Goal: Task Accomplishment & Management: Use online tool/utility

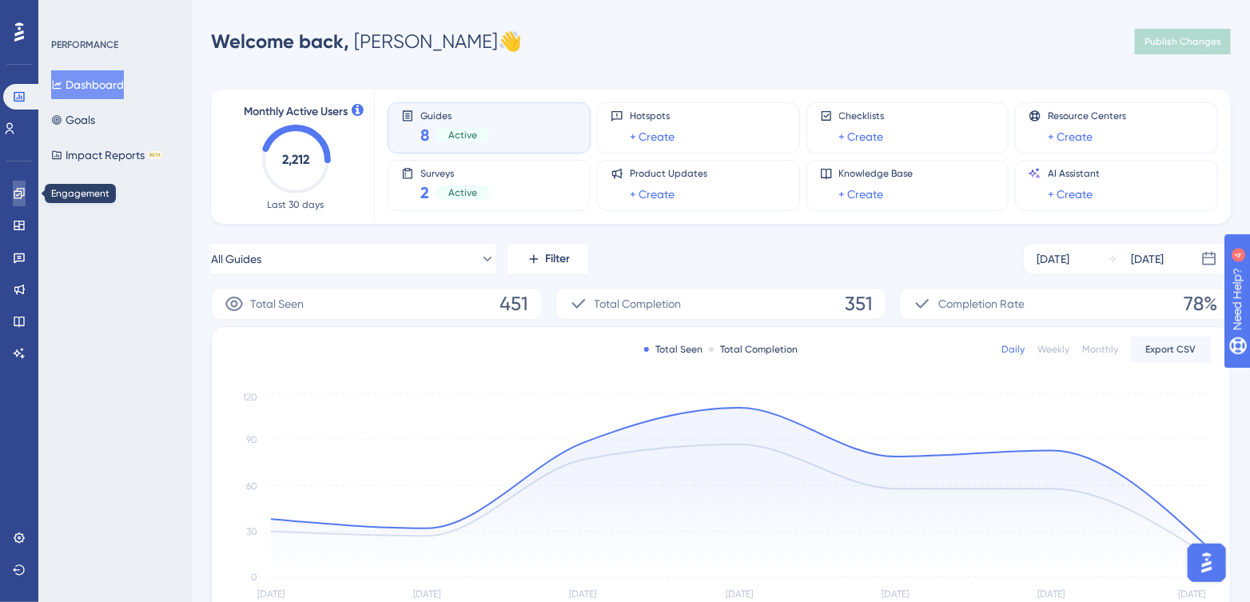
click at [14, 182] on link at bounding box center [19, 194] width 13 height 26
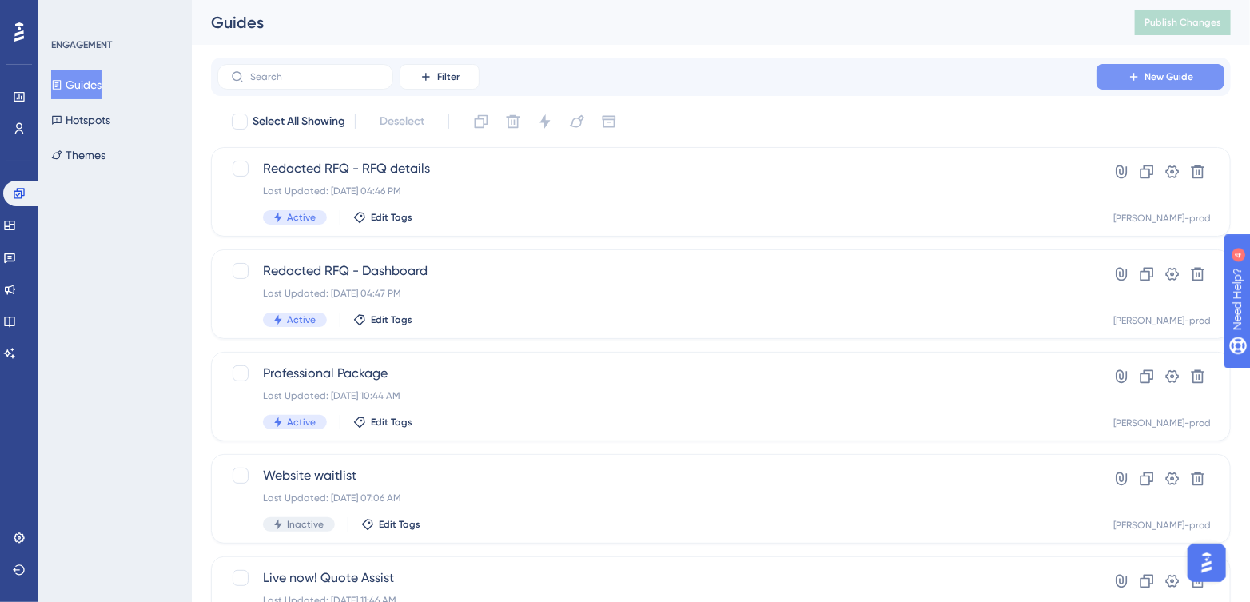
click at [1146, 65] on button "New Guide" at bounding box center [1161, 77] width 128 height 26
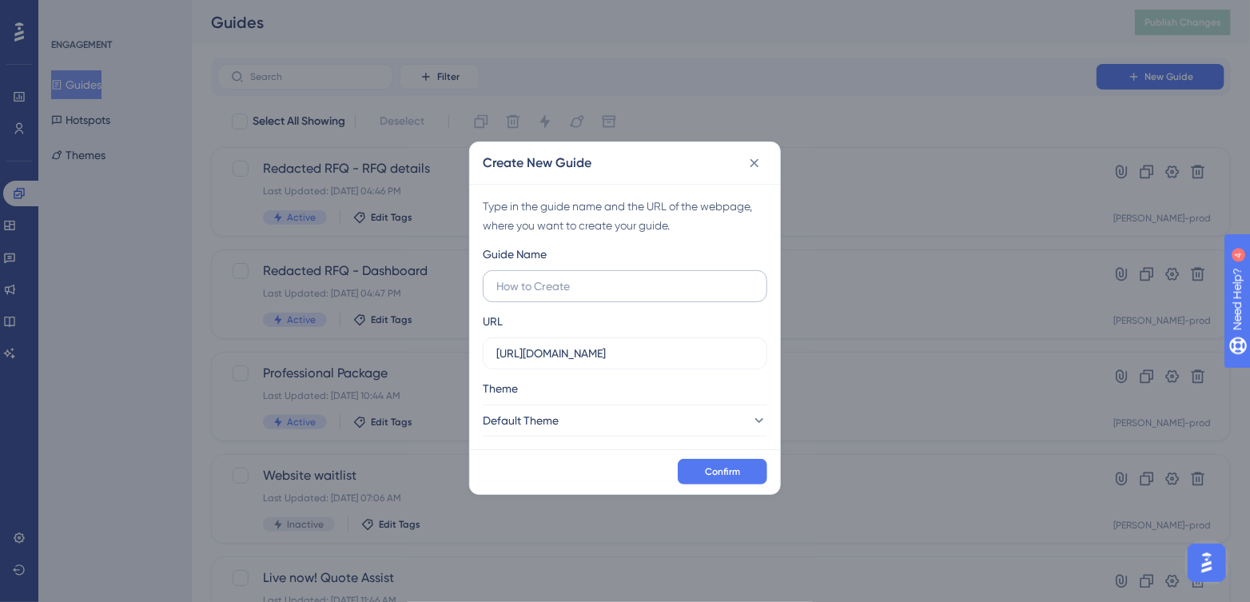
click at [550, 273] on label at bounding box center [625, 286] width 285 height 32
click at [550, 277] on input "text" at bounding box center [624, 286] width 257 height 18
click at [568, 284] on input "text" at bounding box center [624, 286] width 257 height 18
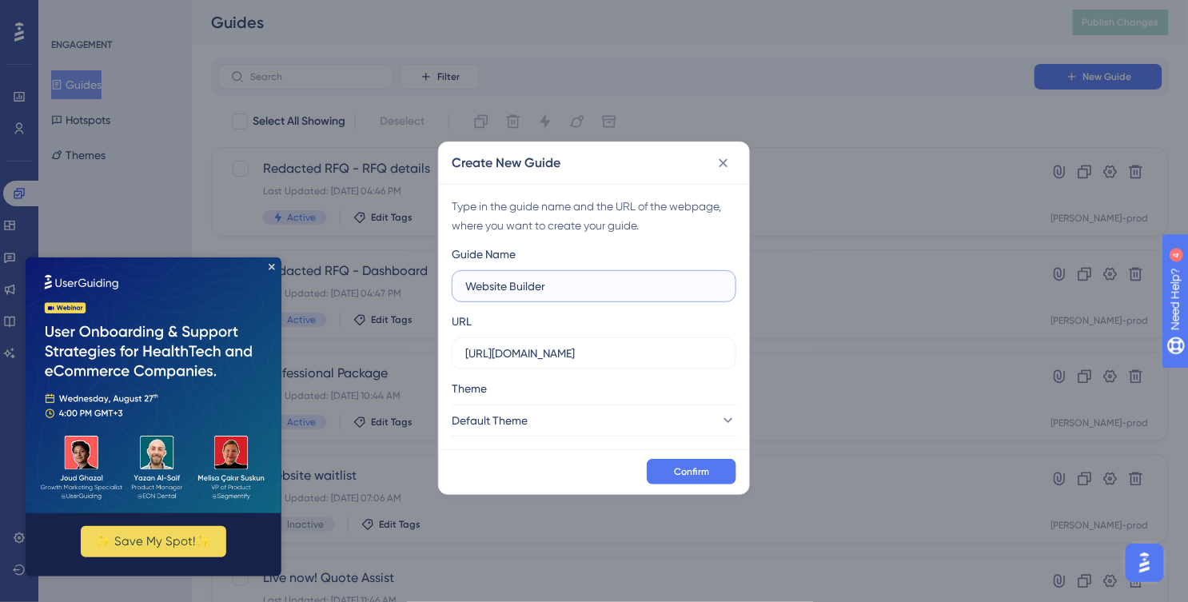
type input "Website Builder"
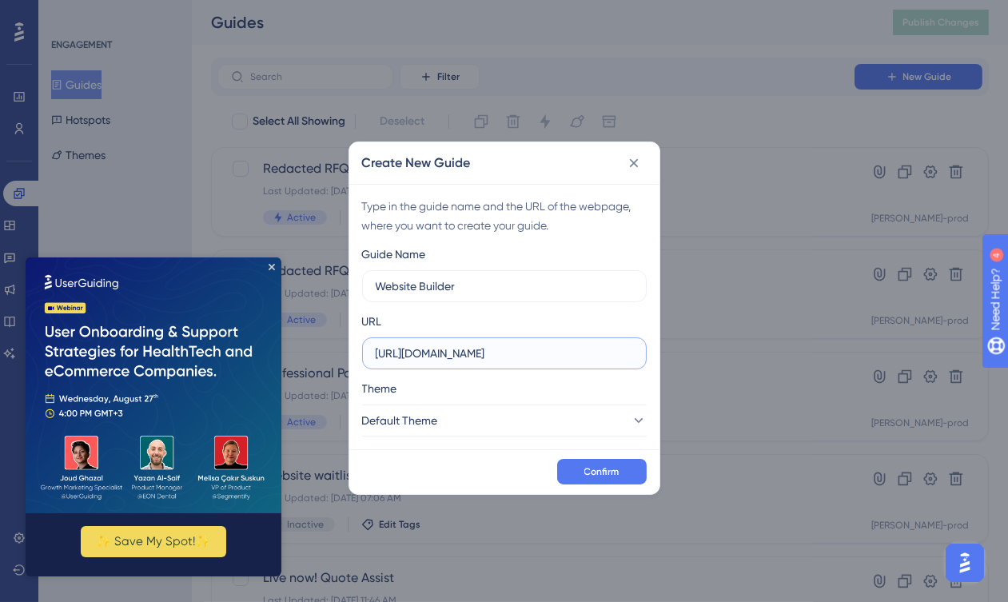
click at [484, 359] on input "[URL][DOMAIN_NAME]" at bounding box center [504, 354] width 257 height 18
click at [483, 358] on input "[URL][DOMAIN_NAME]" at bounding box center [504, 354] width 257 height 18
paste input "[DOMAIN_NAME][URL]"
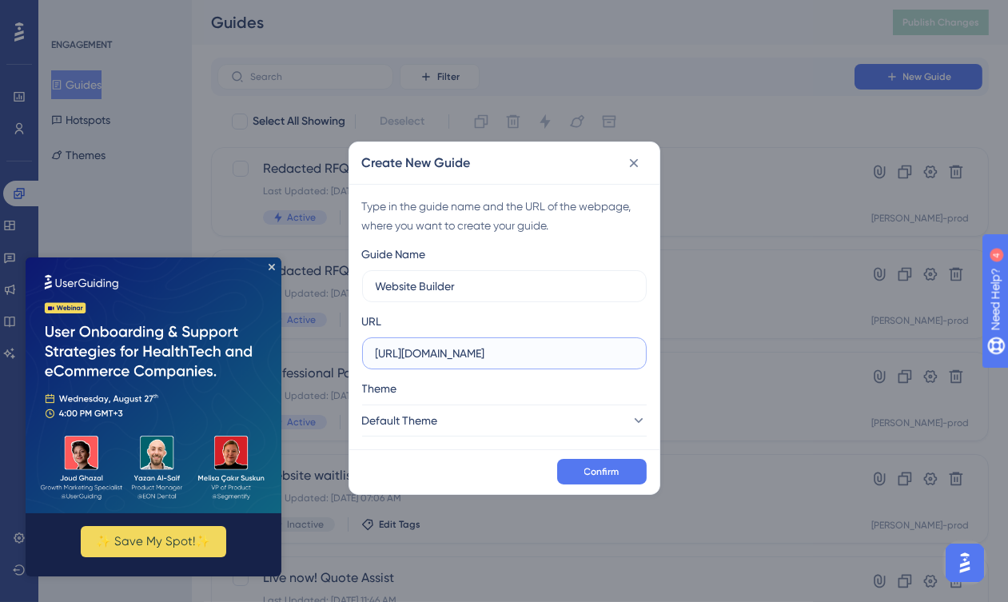
click at [420, 351] on input "[URL][DOMAIN_NAME]" at bounding box center [504, 354] width 257 height 18
type input "[URL][DOMAIN_NAME]"
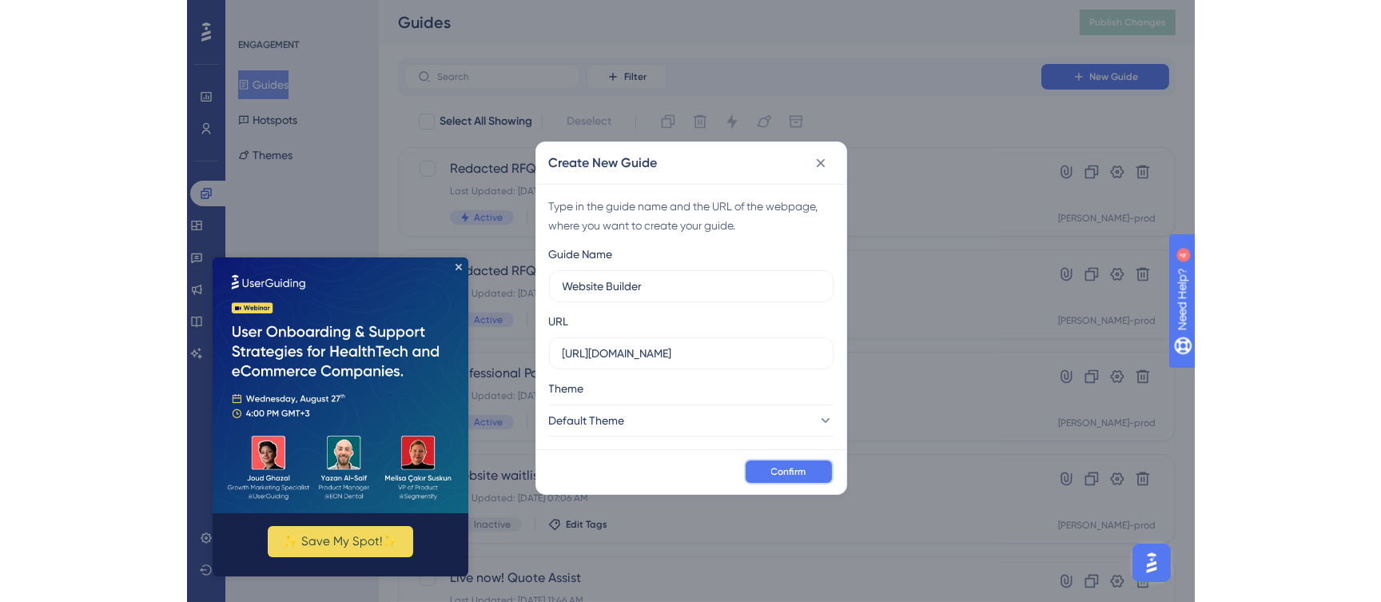
scroll to position [0, 0]
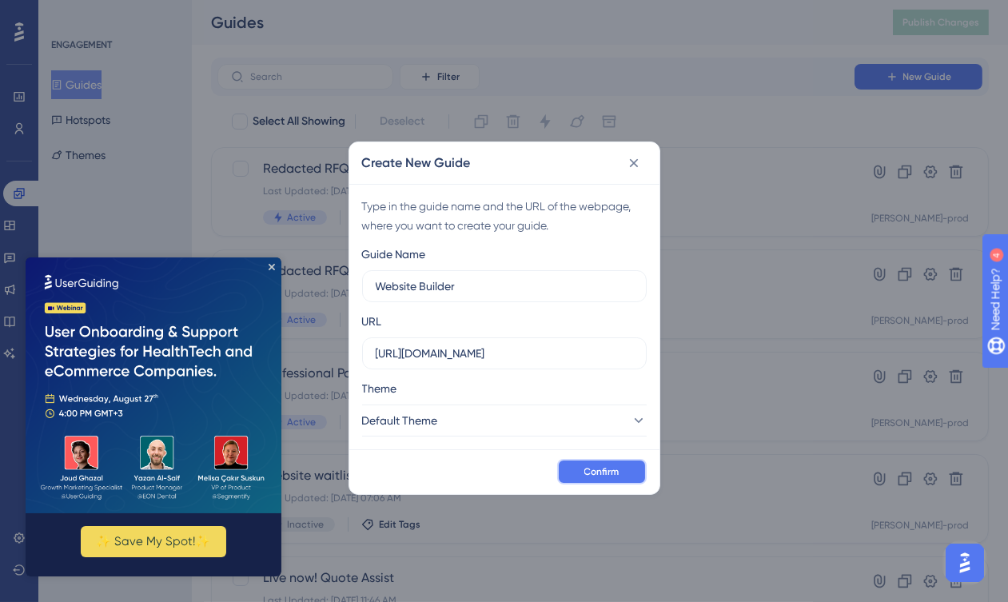
click at [573, 464] on button "Confirm" at bounding box center [602, 472] width 90 height 26
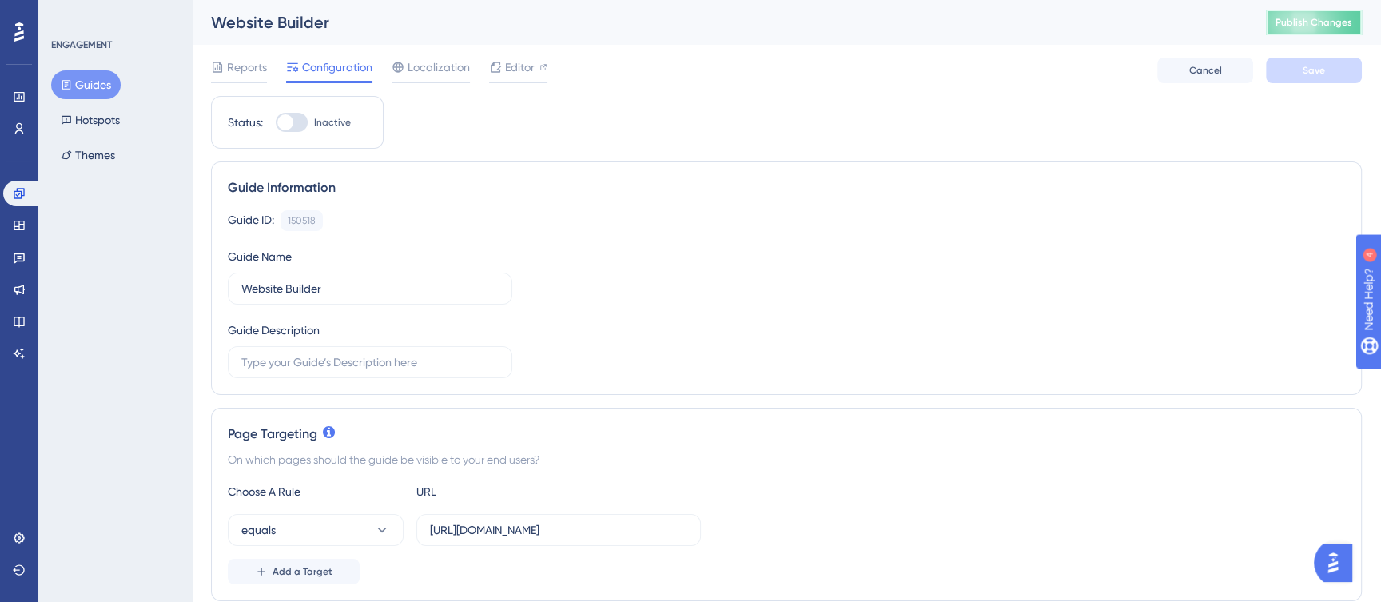
click at [1286, 30] on button "Publish Changes" at bounding box center [1314, 23] width 96 height 26
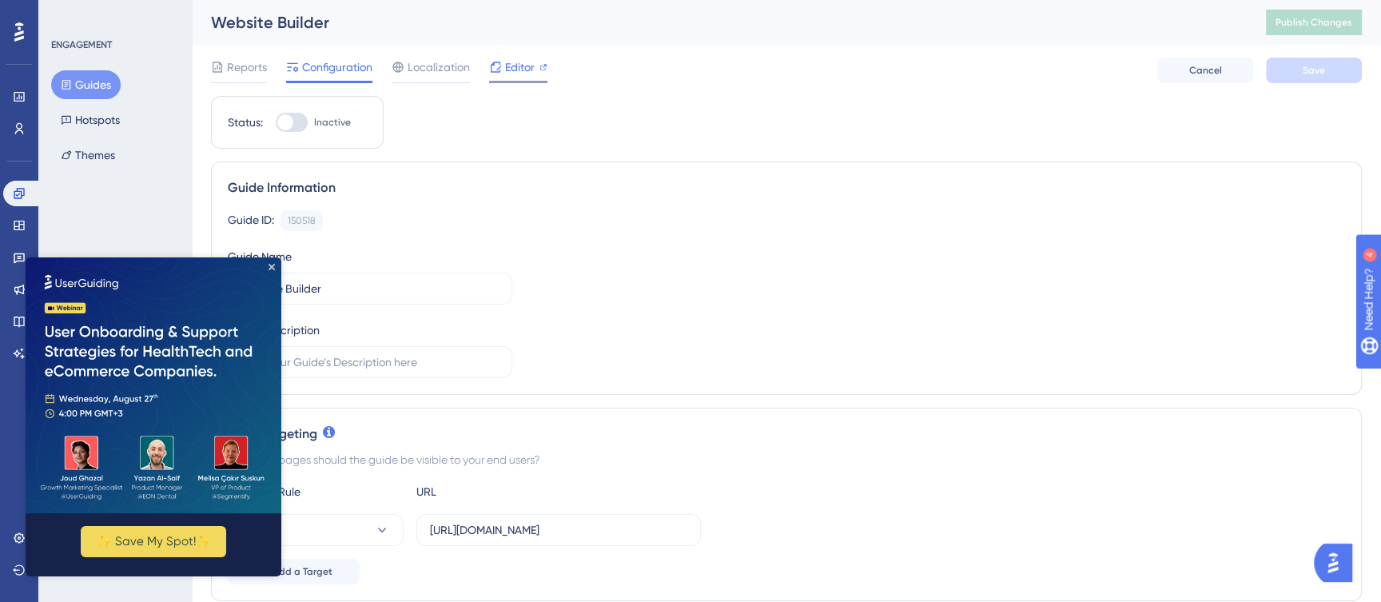
click at [544, 69] on icon at bounding box center [544, 67] width 8 height 8
